Goal: Check status: Check status

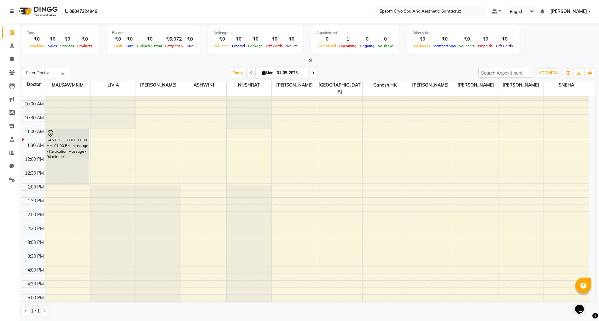
scroll to position [42, 0]
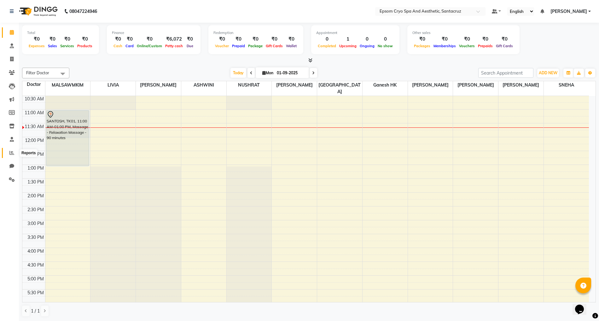
click at [9, 151] on icon at bounding box center [11, 153] width 5 height 5
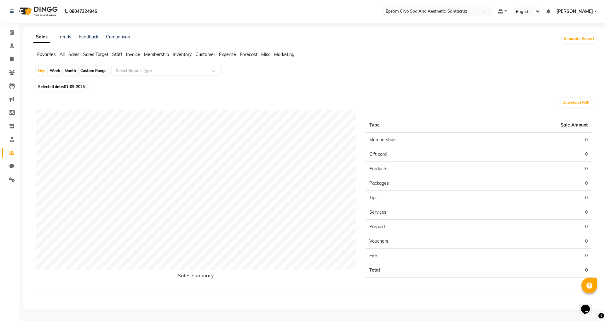
click at [69, 71] on div "Month" at bounding box center [70, 70] width 14 height 9
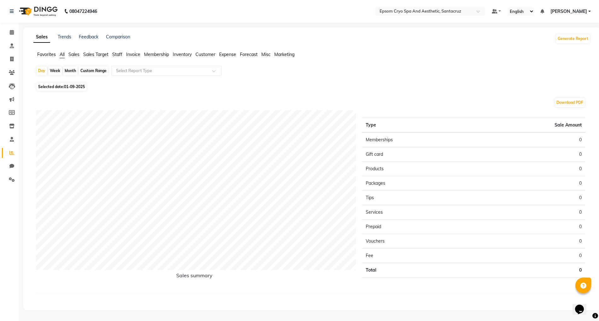
select select "9"
select select "2025"
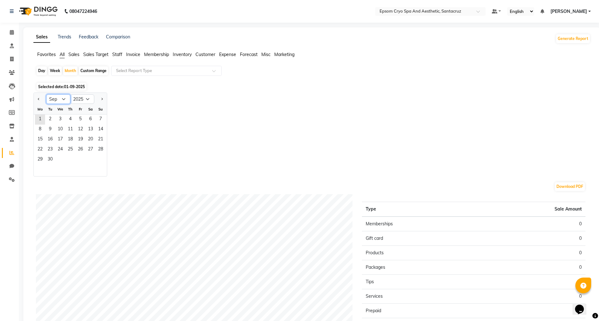
click at [62, 99] on select "Jan Feb Mar Apr May Jun [DATE] Aug Sep Oct Nov Dec" at bounding box center [58, 99] width 24 height 9
select select "7"
click at [46, 95] on select "Jan Feb Mar Apr May Jun [DATE] Aug Sep Oct Nov Dec" at bounding box center [58, 99] width 24 height 9
click at [52, 118] on span "1" at bounding box center [50, 120] width 10 height 10
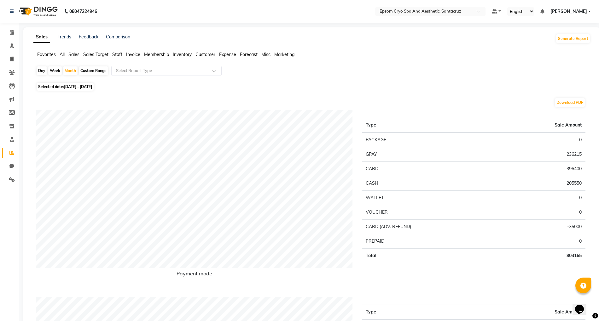
click at [34, 15] on img at bounding box center [37, 12] width 43 height 18
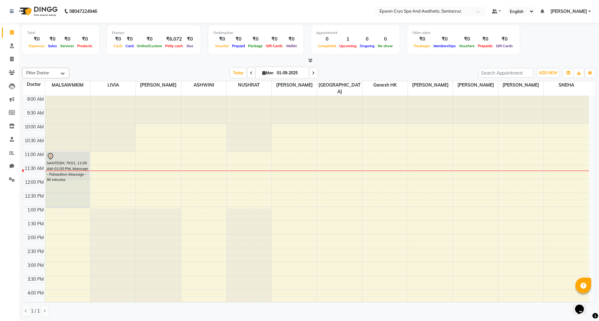
click at [309, 74] on span at bounding box center [313, 73] width 8 height 10
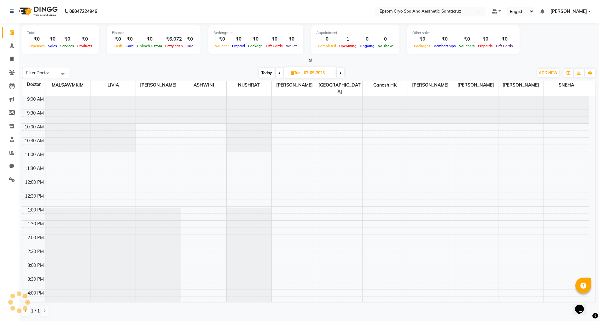
scroll to position [56, 0]
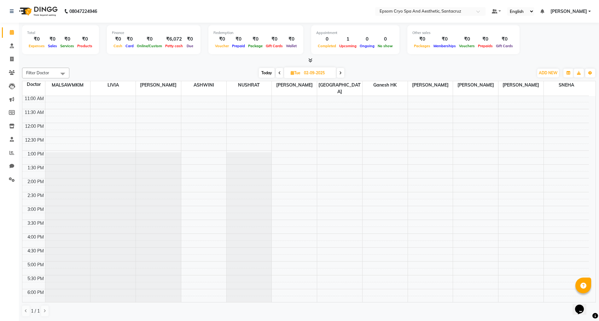
click at [343, 73] on span at bounding box center [341, 73] width 8 height 10
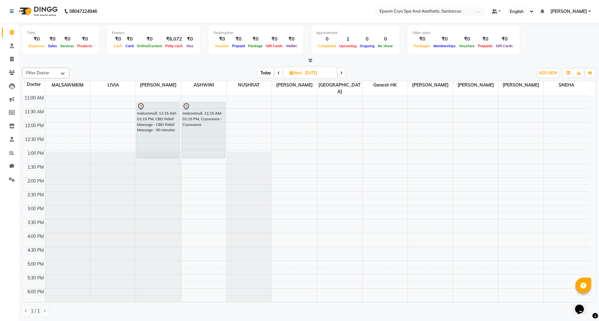
click at [275, 76] on span at bounding box center [279, 73] width 8 height 10
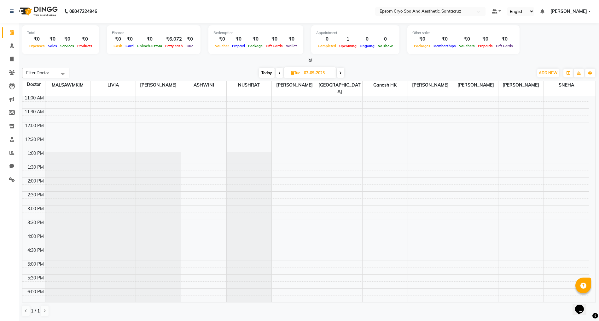
click at [276, 76] on span at bounding box center [280, 73] width 8 height 10
type input "01-09-2025"
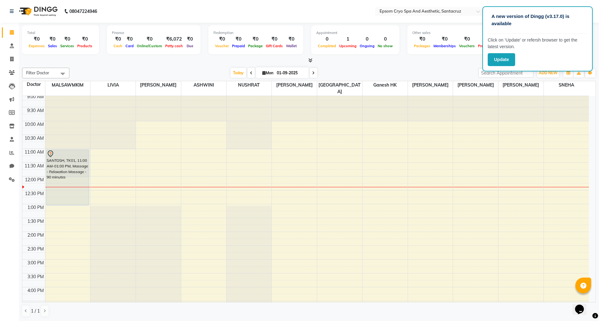
scroll to position [0, 0]
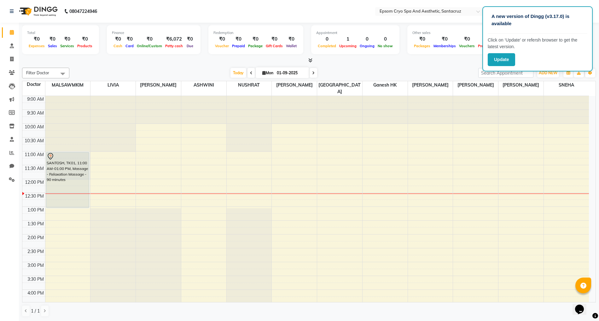
click at [318, 13] on nav "08047224946 Select Location × Epsom Cryo Spa And Aesthetic, Santacruz Default P…" at bounding box center [299, 11] width 599 height 23
click at [500, 60] on button "Update" at bounding box center [501, 59] width 27 height 13
